Goal: Task Accomplishment & Management: Manage account settings

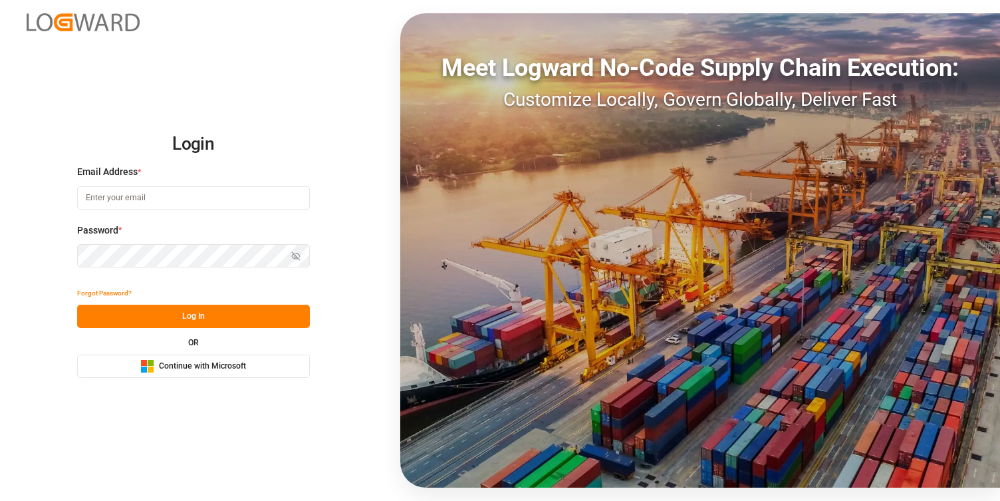
click at [212, 376] on button "Microsoft Logo Continue with Microsoft" at bounding box center [193, 365] width 233 height 23
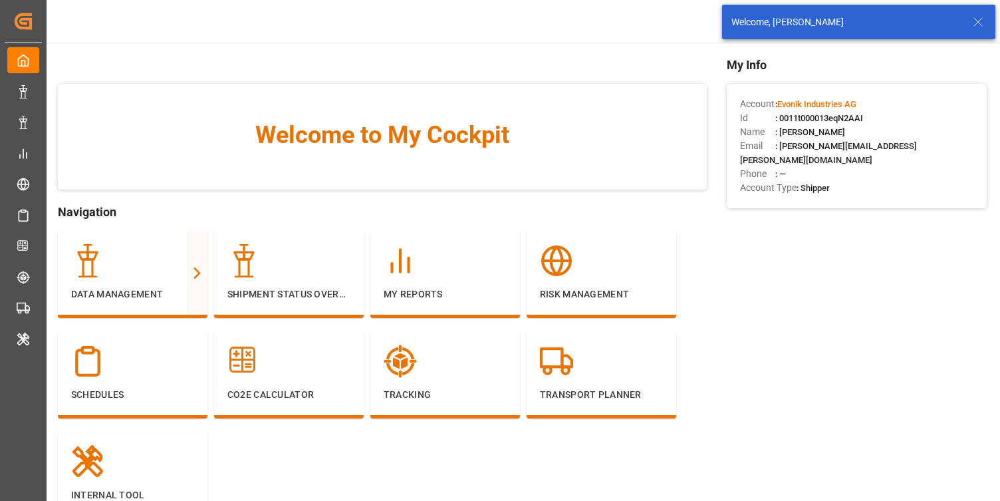
click at [983, 22] on icon at bounding box center [978, 22] width 16 height 16
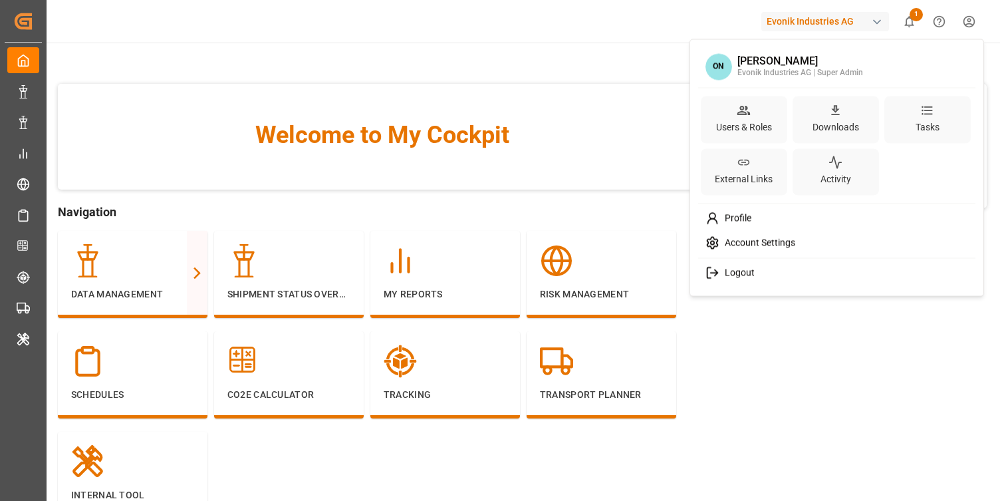
click at [962, 21] on html "Created by potrace 1.15, written by [PERSON_NAME] [DATE]-[DATE] Created by potr…" at bounding box center [500, 250] width 1000 height 501
click at [741, 129] on div "Users & Roles" at bounding box center [743, 126] width 61 height 19
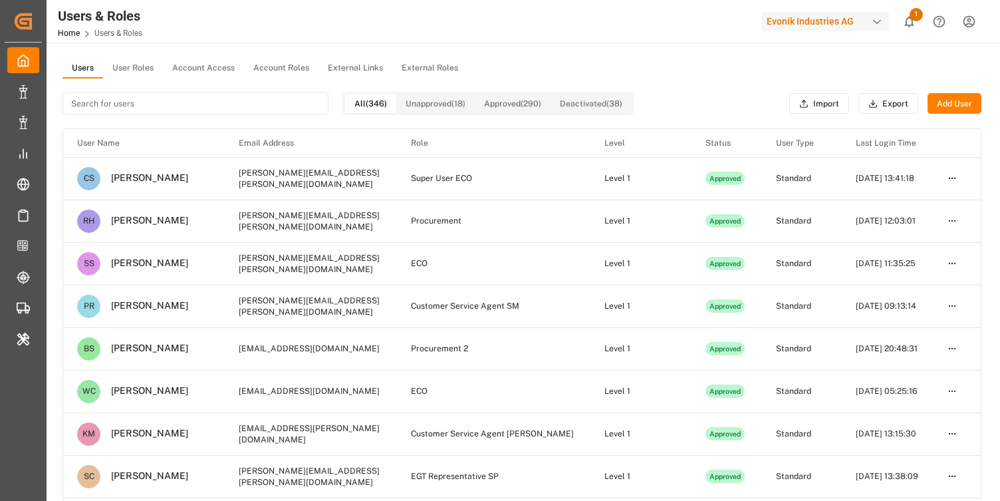
click at [291, 102] on input at bounding box center [196, 103] width 266 height 23
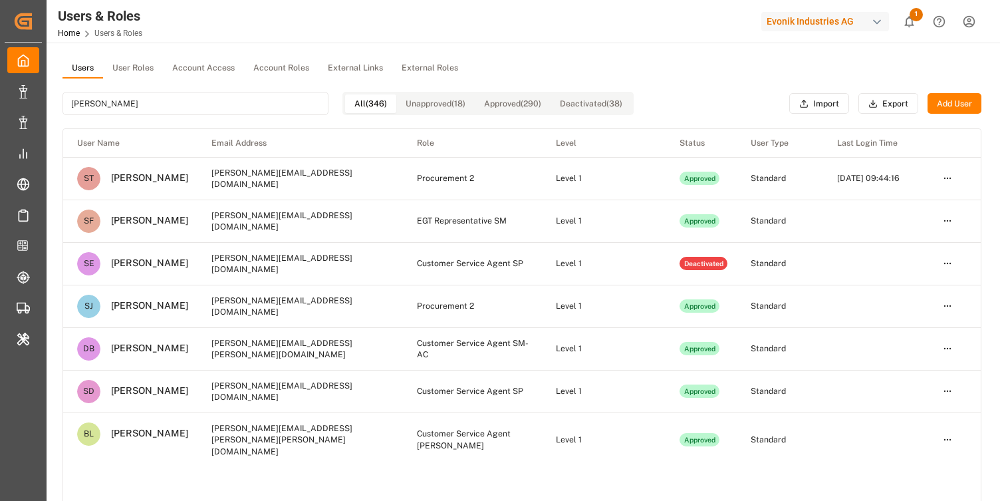
type input "basti"
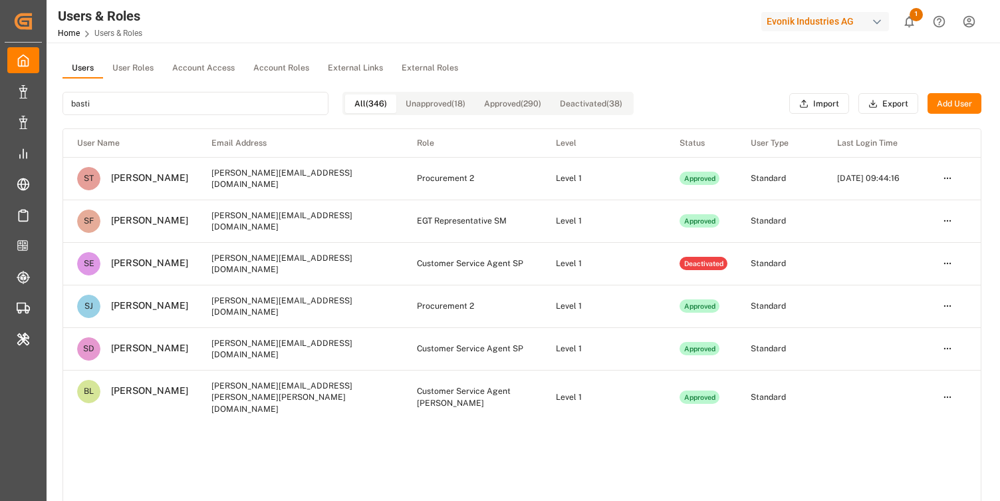
click at [146, 61] on button "User Roles" at bounding box center [133, 69] width 60 height 20
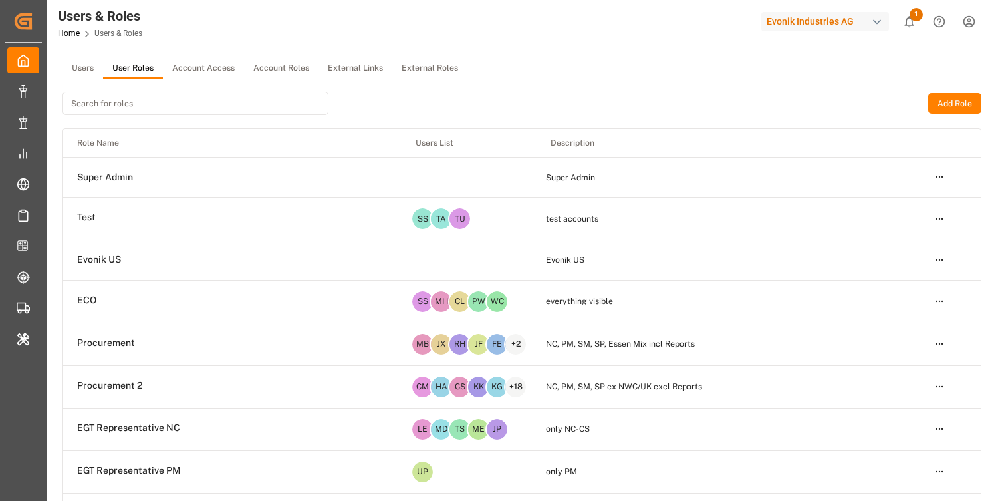
click at [174, 106] on input at bounding box center [196, 103] width 266 height 23
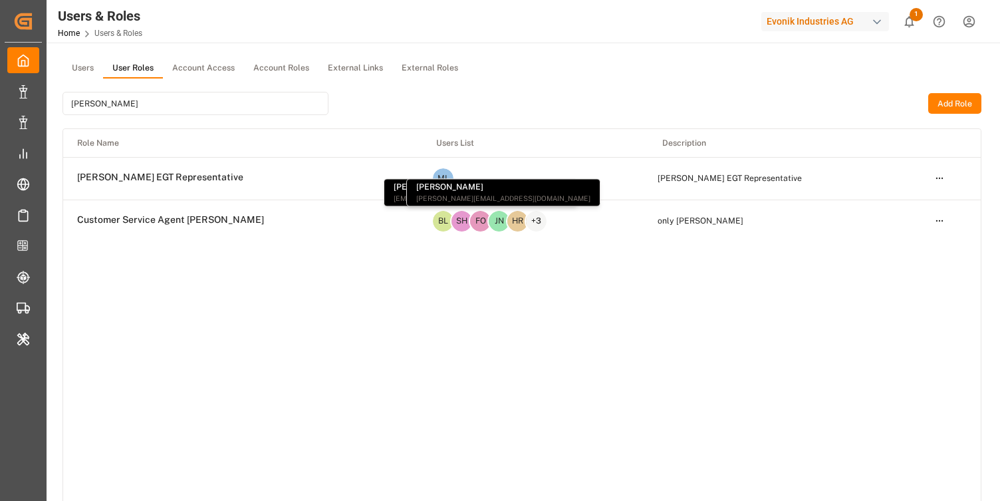
type input "[PERSON_NAME]"
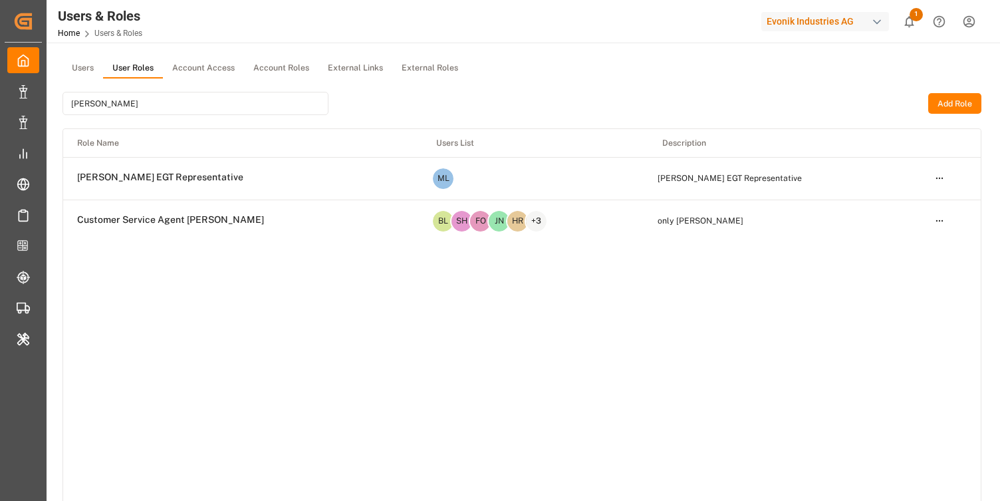
click at [942, 223] on html "Created by potrace 1.15, written by [PERSON_NAME] [DATE]-[DATE] Created by potr…" at bounding box center [500, 250] width 1000 height 501
click at [906, 245] on div "Edit" at bounding box center [912, 245] width 68 height 19
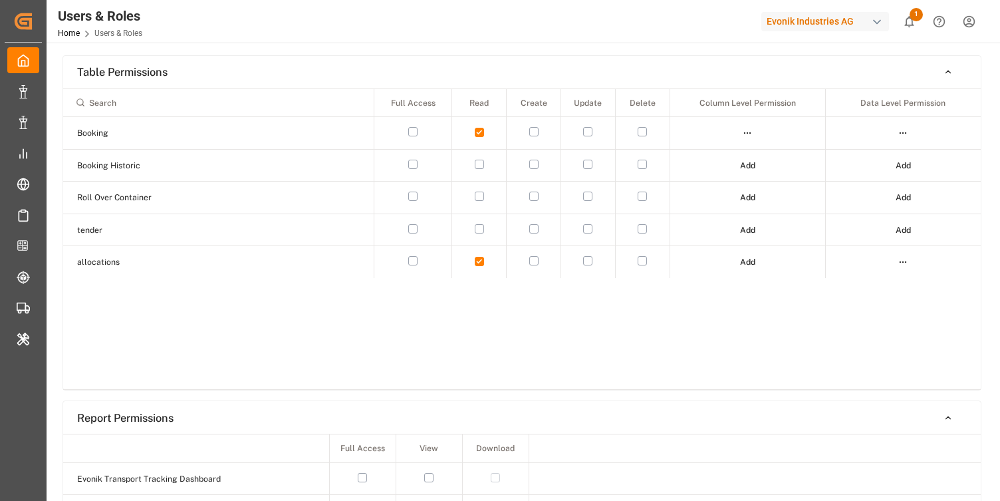
scroll to position [195, 0]
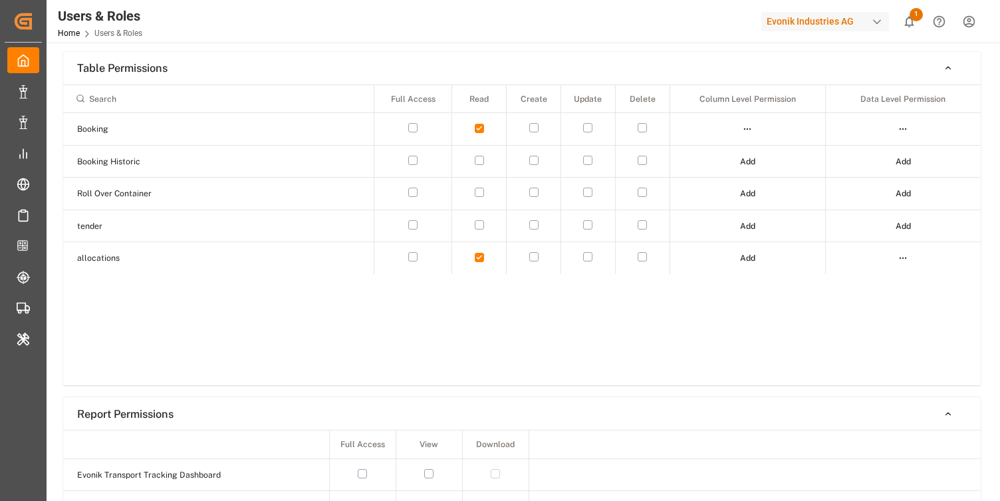
click at [747, 126] on html "Created by potrace 1.15, written by [PERSON_NAME] [DATE]-[DATE] Created by potr…" at bounding box center [500, 250] width 1000 height 501
click at [702, 317] on html "Created by potrace 1.15, written by [PERSON_NAME] [DATE]-[DATE] Created by potr…" at bounding box center [500, 250] width 1000 height 501
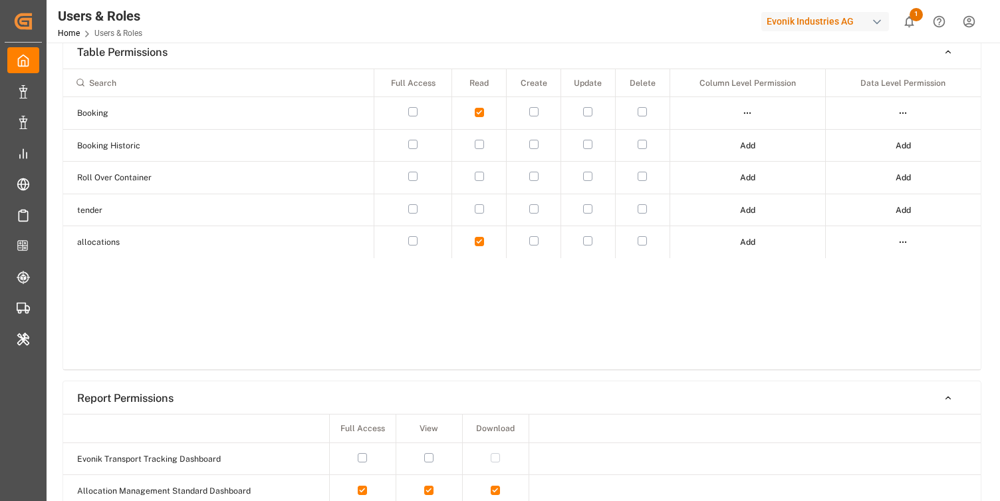
scroll to position [0, 0]
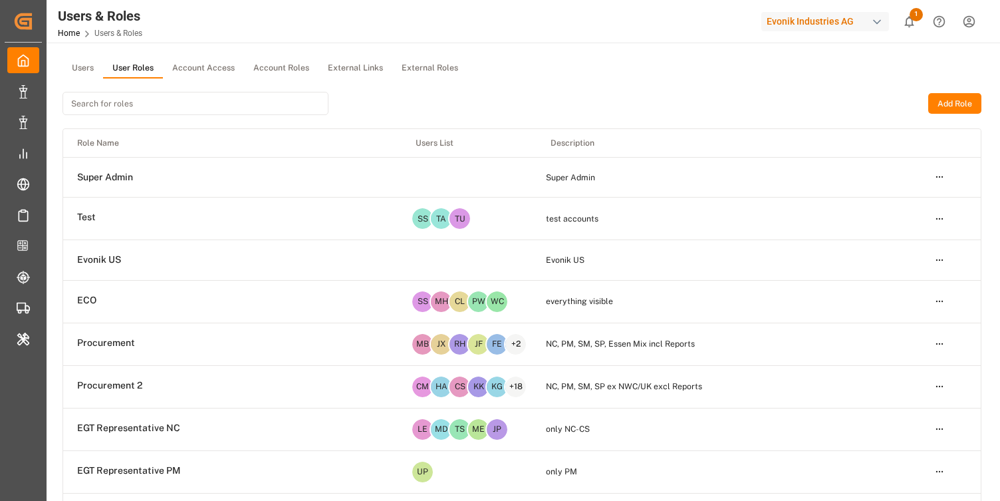
click at [86, 64] on button "Users" at bounding box center [83, 69] width 41 height 20
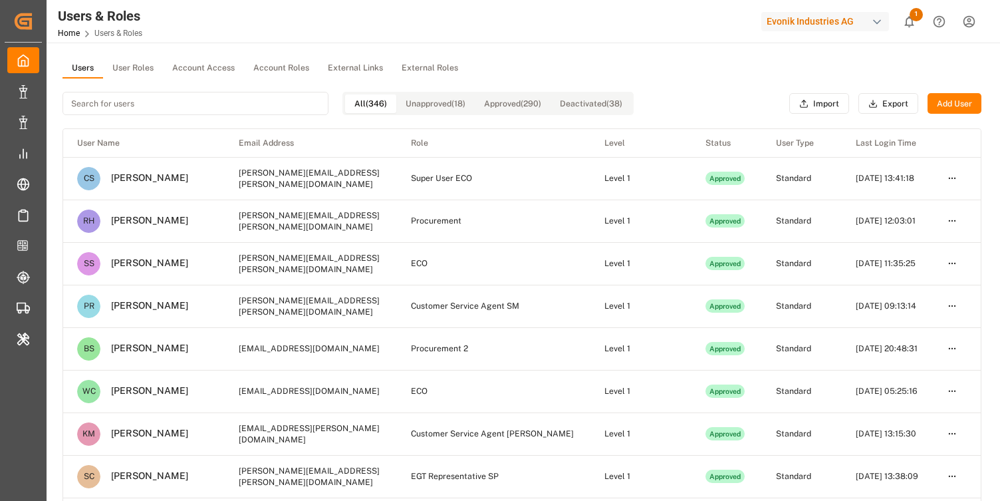
click at [138, 103] on input at bounding box center [196, 103] width 266 height 23
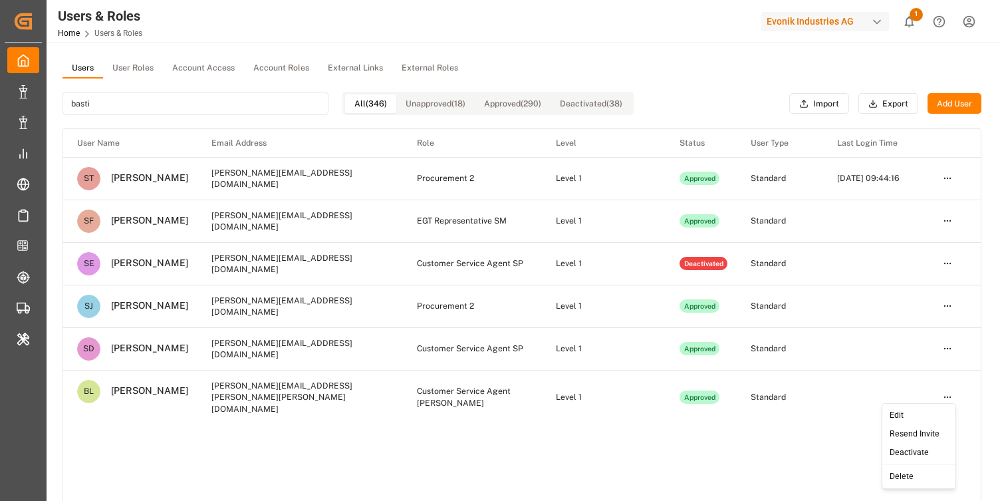
click at [946, 390] on html "Created by potrace 1.15, written by [PERSON_NAME] [DATE]-[DATE] Created by potr…" at bounding box center [500, 250] width 1000 height 501
click at [948, 176] on html "Created by potrace 1.15, written by [PERSON_NAME] [DATE]-[DATE] Created by potr…" at bounding box center [500, 250] width 1000 height 501
click at [879, 453] on html "Created by potrace 1.15, written by [PERSON_NAME] [DATE]-[DATE] Created by potr…" at bounding box center [500, 250] width 1000 height 501
click at [948, 387] on html "Created by potrace 1.15, written by [PERSON_NAME] [DATE]-[DATE] Created by potr…" at bounding box center [500, 250] width 1000 height 501
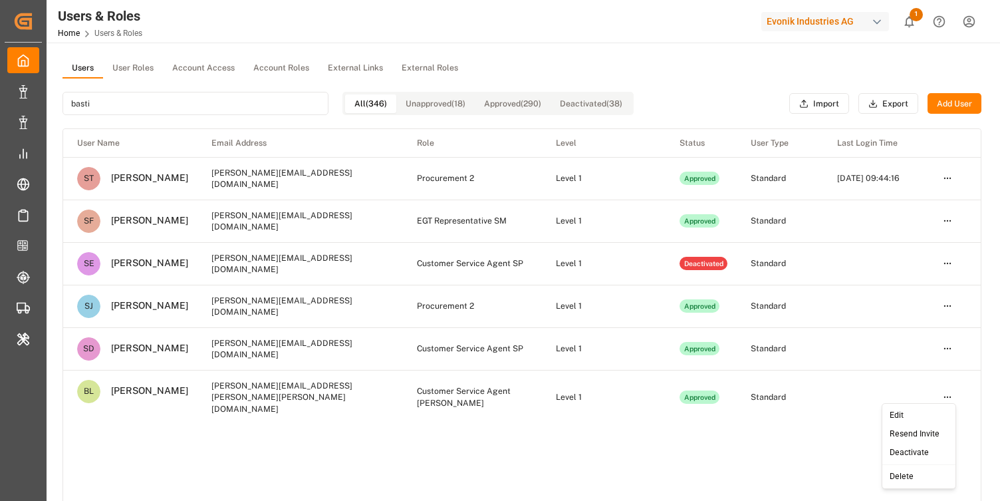
click at [900, 411] on div "Edit" at bounding box center [919, 415] width 68 height 19
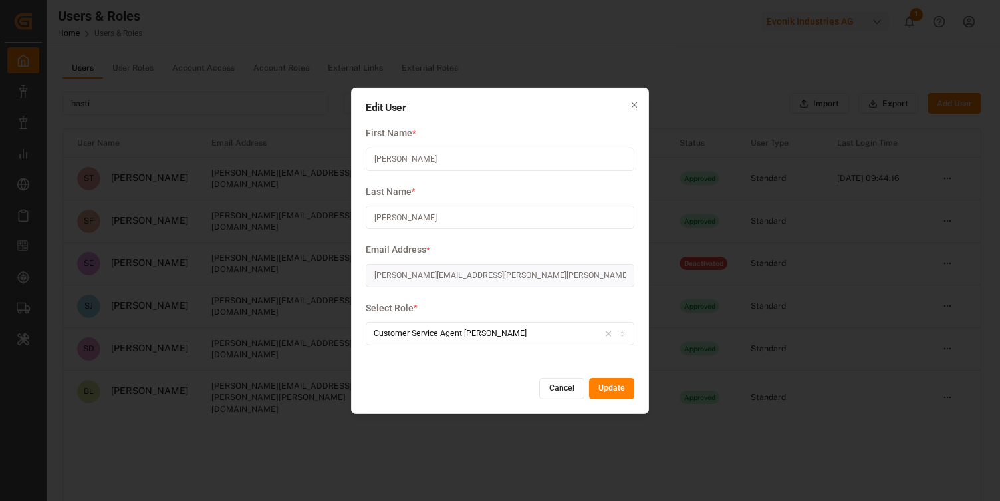
click at [565, 390] on button "Cancel" at bounding box center [561, 388] width 45 height 21
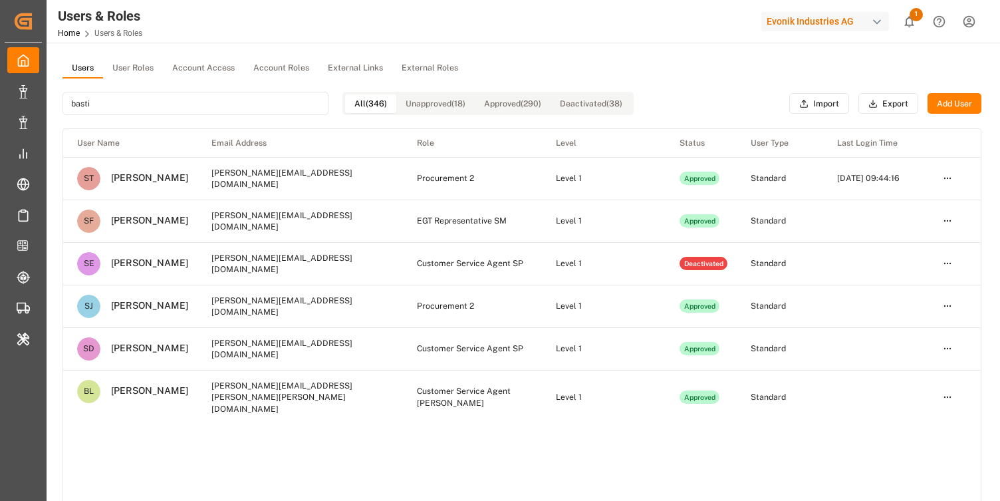
click at [952, 391] on html "Created by potrace 1.15, written by [PERSON_NAME] [DATE]-[DATE] Created by potr…" at bounding box center [500, 250] width 1000 height 501
click at [659, 436] on html "Created by potrace 1.15, written by [PERSON_NAME] [DATE]-[DATE] Created by potr…" at bounding box center [500, 250] width 1000 height 501
click at [231, 106] on input "basti" at bounding box center [196, 103] width 266 height 23
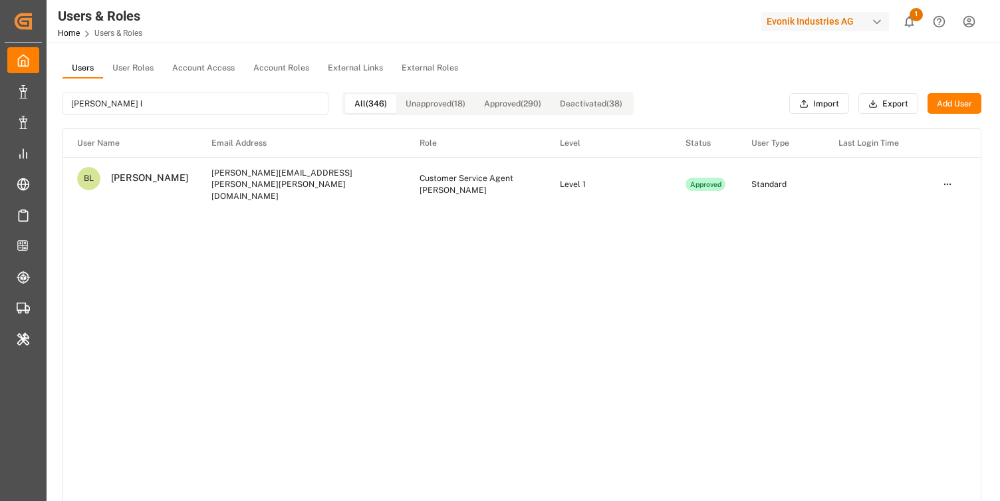
type input "[PERSON_NAME] l"
click at [237, 245] on div "User Name Email Address Role Level Status User Type Last Login Time [PERSON_NAM…" at bounding box center [522, 323] width 918 height 389
click at [944, 174] on html "Created by potrace 1.15, written by [PERSON_NAME] [DATE]-[DATE] Created by potr…" at bounding box center [500, 250] width 1000 height 501
click at [902, 221] on div "Resend Invite" at bounding box center [917, 221] width 68 height 19
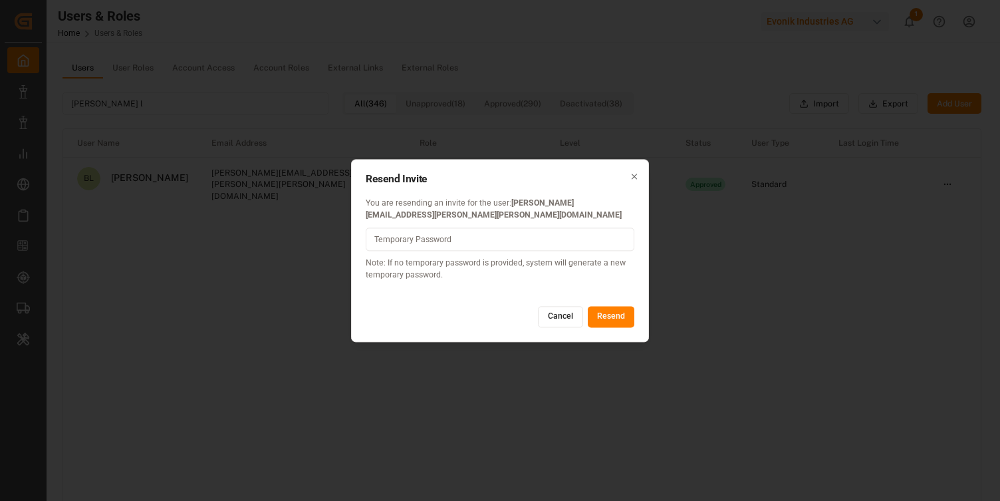
click at [610, 307] on button "Resend" at bounding box center [611, 317] width 47 height 21
